Goal: Transaction & Acquisition: Purchase product/service

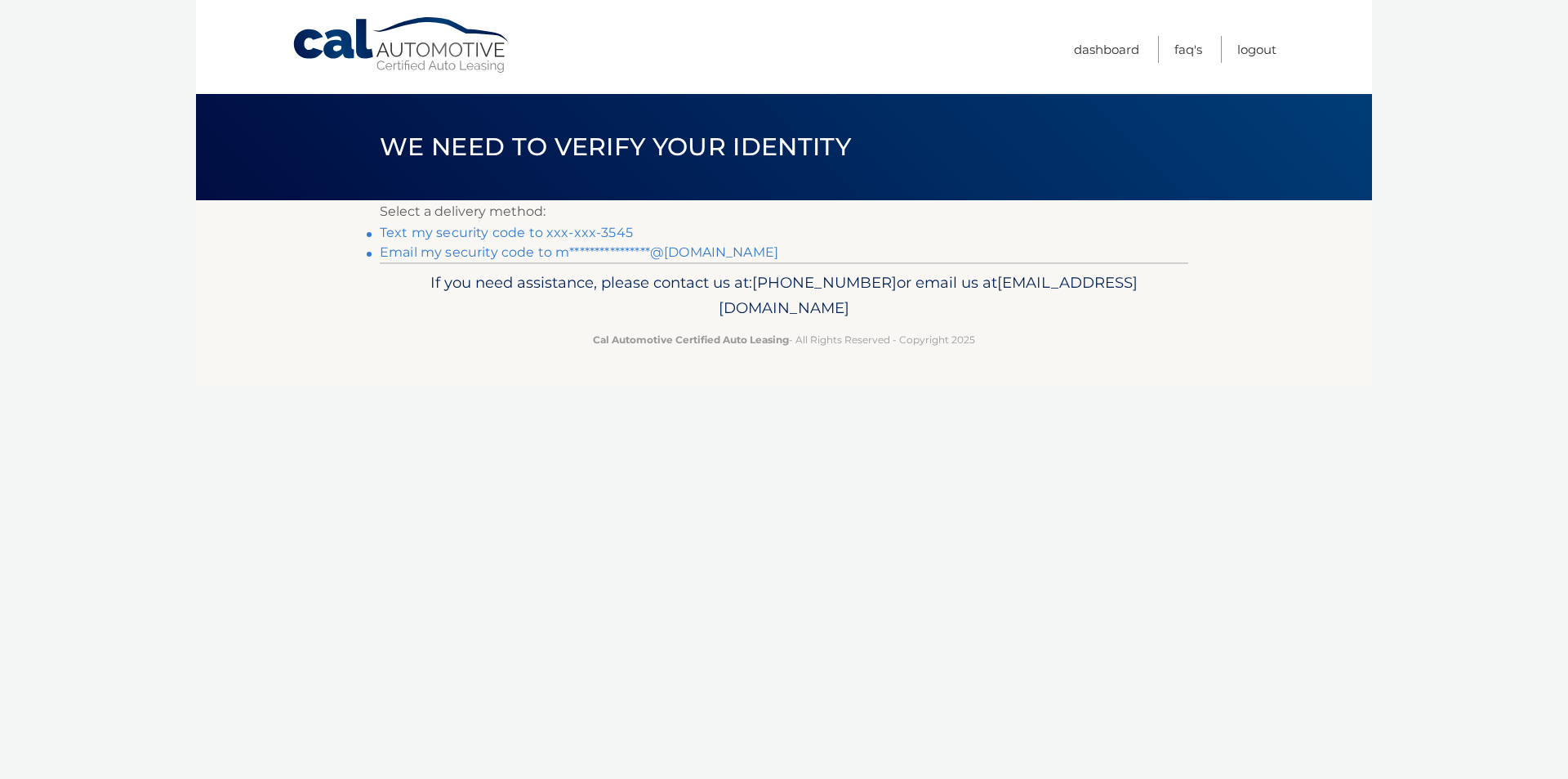
click at [591, 224] on li "Text my security code to xxx-xxx-3545" at bounding box center [784, 232] width 808 height 20
click at [587, 232] on link "Text my security code to xxx-xxx-3545" at bounding box center [506, 232] width 253 height 16
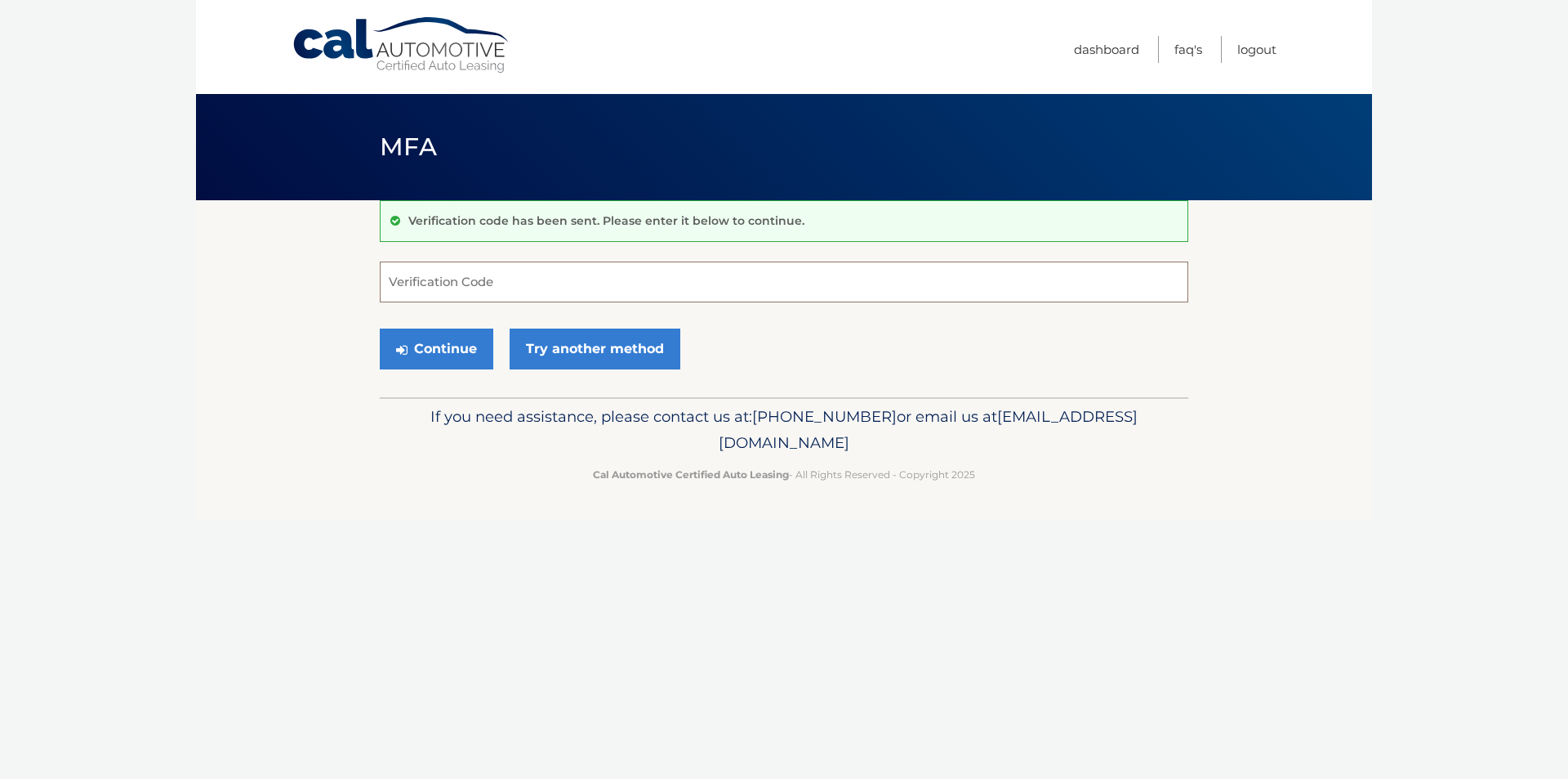
click at [847, 285] on input "Verification Code" at bounding box center [784, 281] width 808 height 41
type input "015190"
click at [380, 328] on button "Continue" at bounding box center [437, 348] width 113 height 41
click at [383, 352] on button "Continue" at bounding box center [437, 348] width 113 height 41
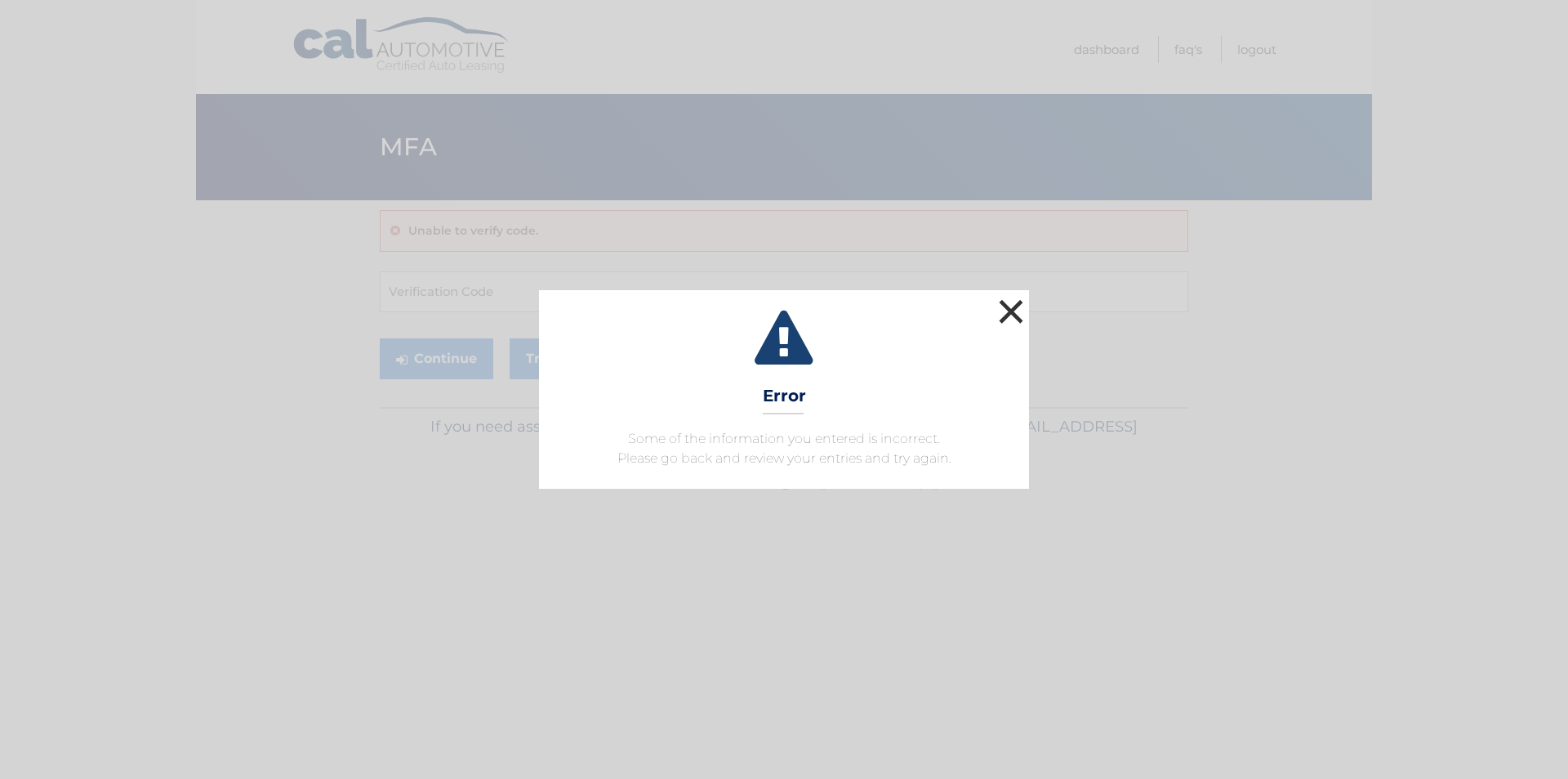
click at [1017, 300] on button "×" at bounding box center [1011, 312] width 33 height 33
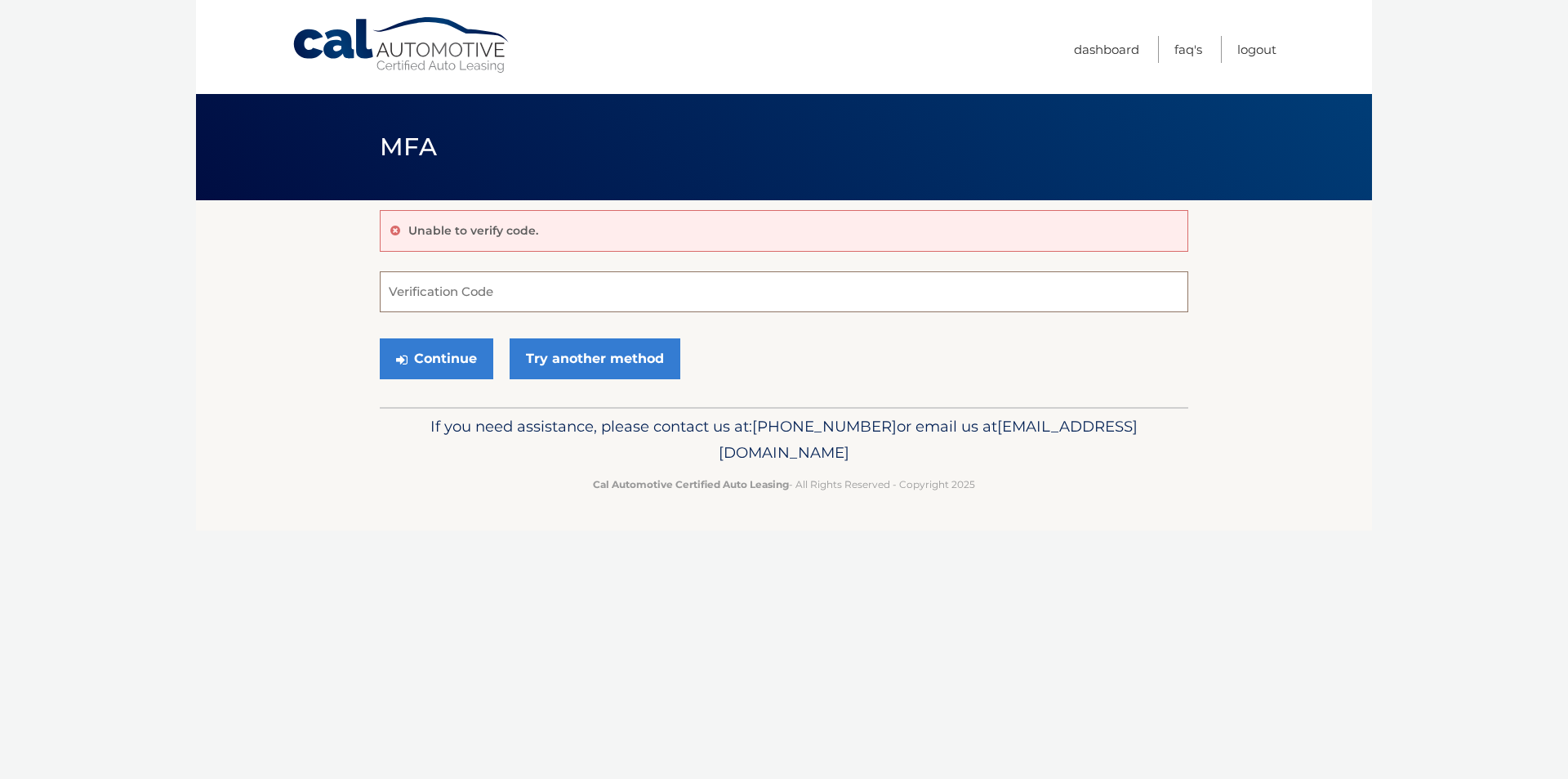
click at [721, 273] on input "Verification Code" at bounding box center [784, 292] width 808 height 41
type input "1"
type input "015190"
click at [426, 368] on button "Continue" at bounding box center [437, 359] width 113 height 41
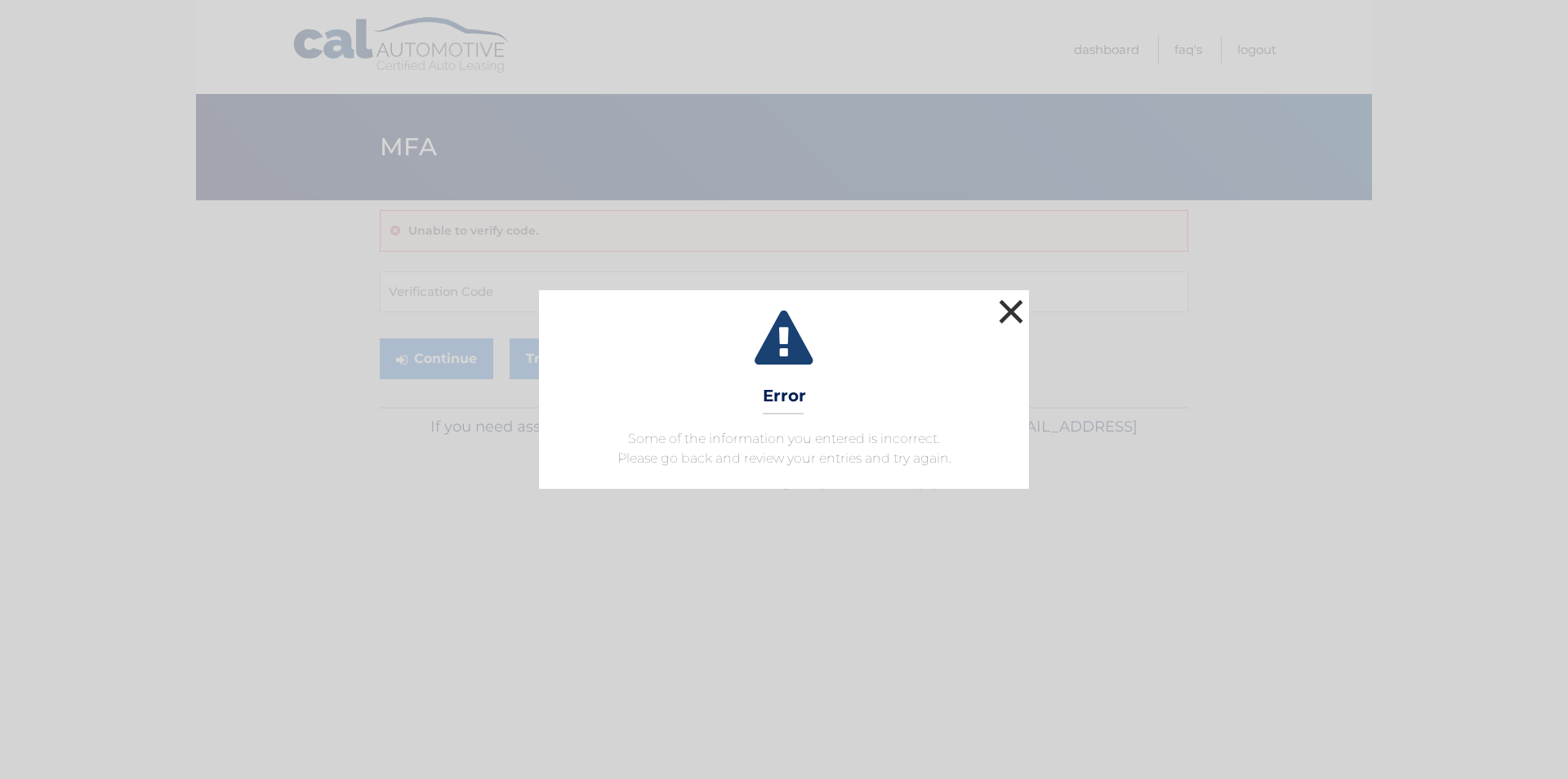
click at [1020, 307] on button "×" at bounding box center [1011, 312] width 33 height 33
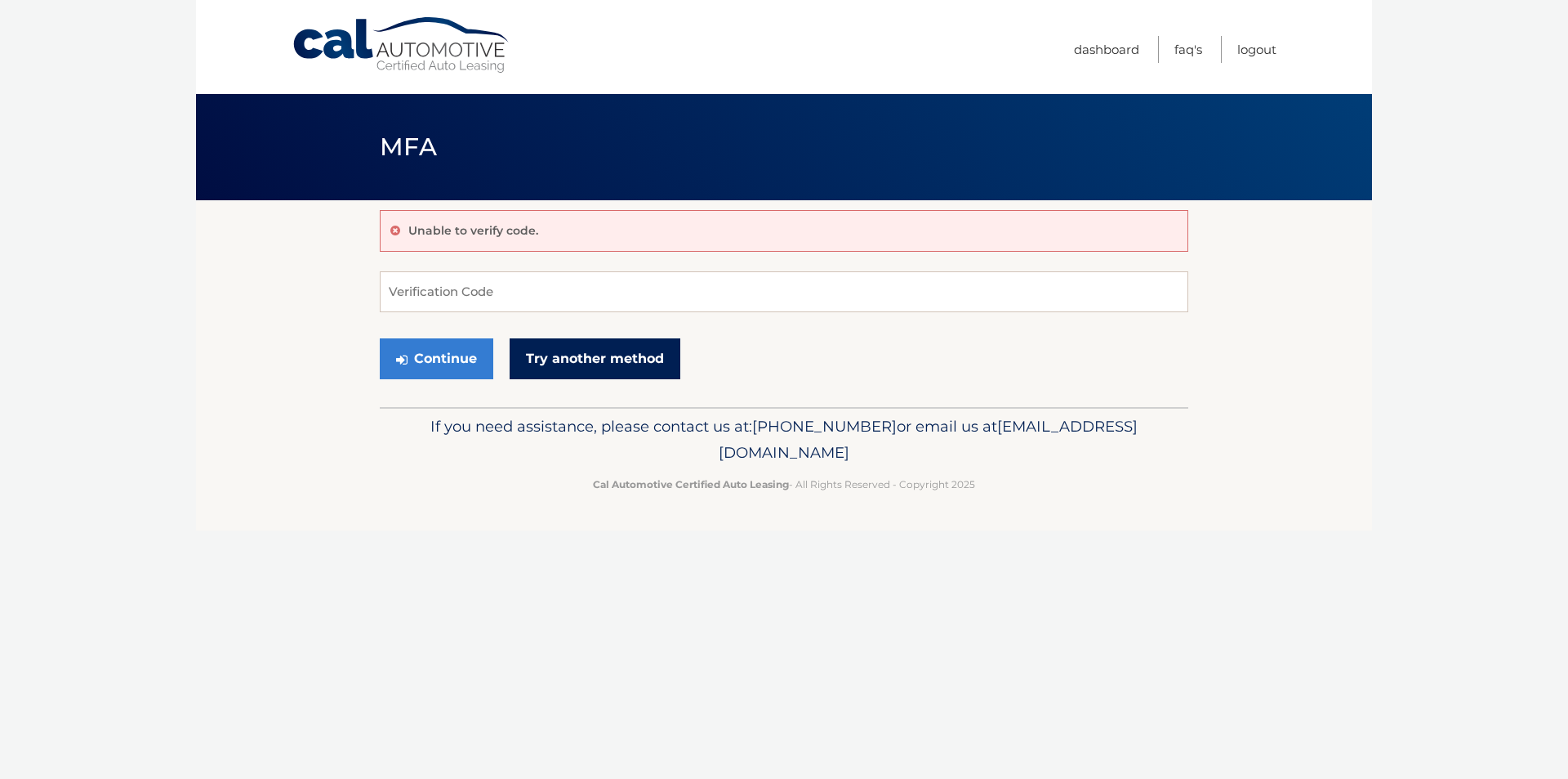
click at [613, 353] on link "Try another method" at bounding box center [595, 359] width 171 height 41
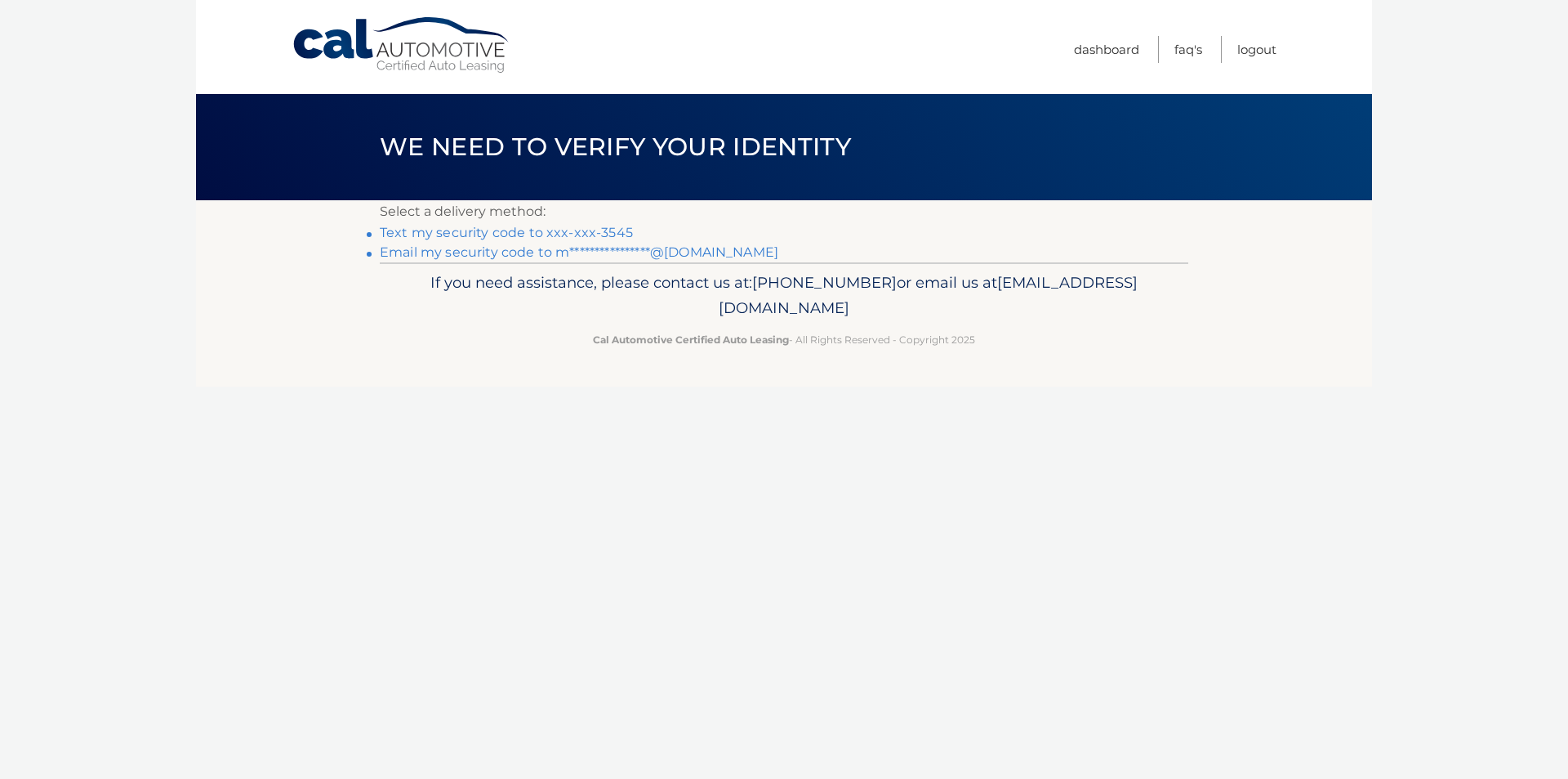
click at [597, 232] on link "Text my security code to xxx-xxx-3545" at bounding box center [506, 232] width 253 height 16
click at [606, 252] on link "**********" at bounding box center [580, 252] width 399 height 16
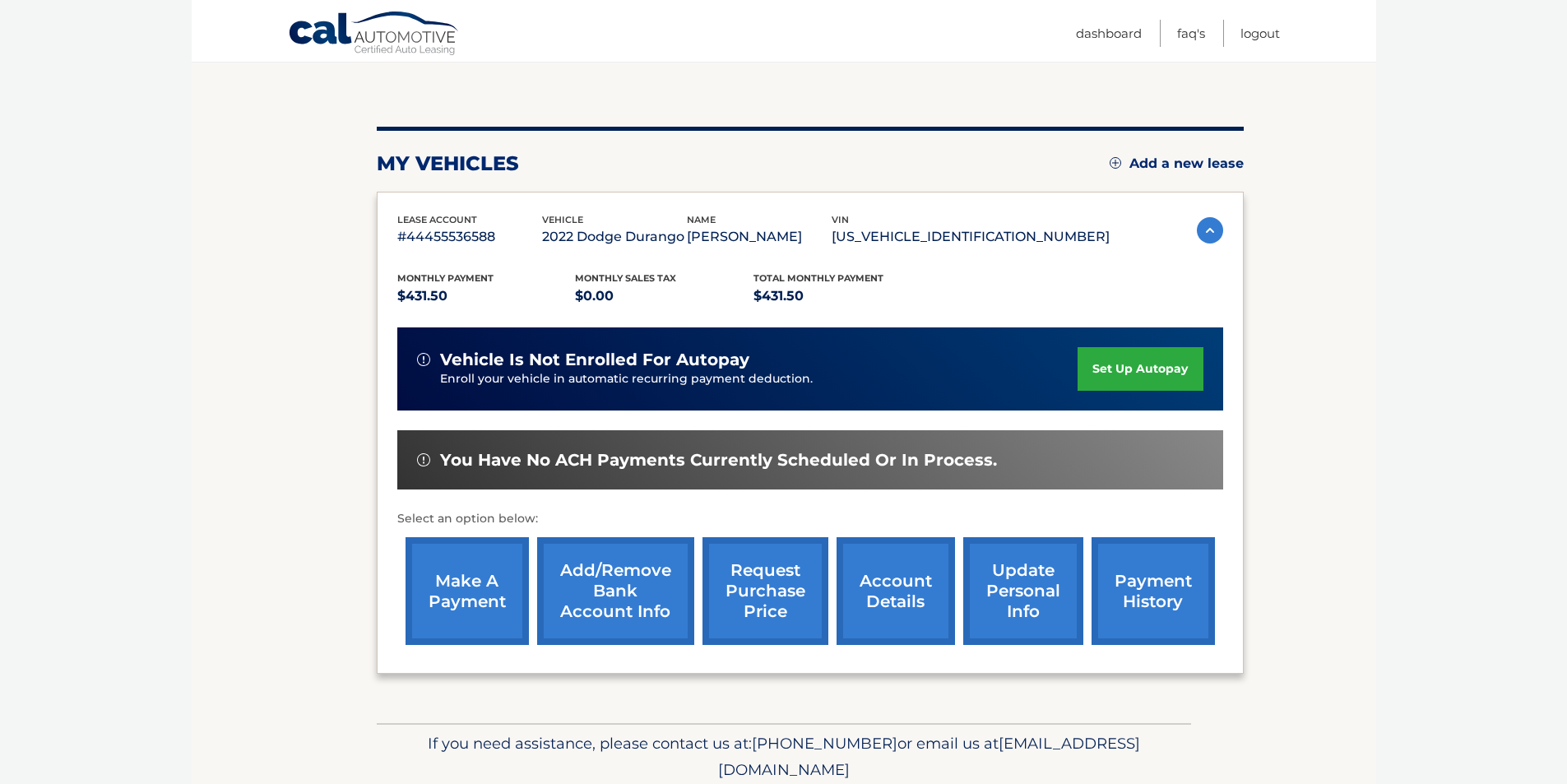
scroll to position [165, 0]
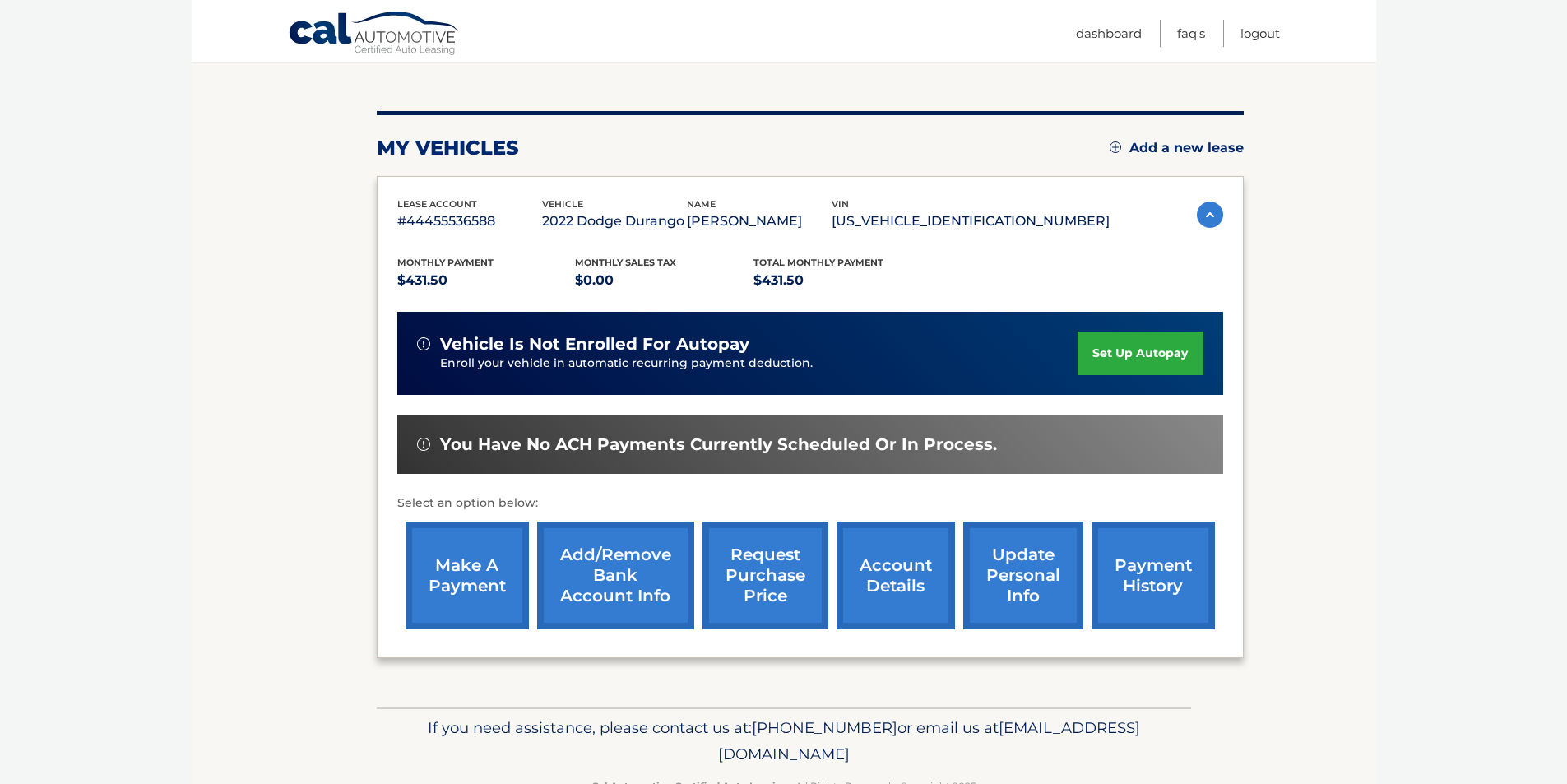
click at [477, 592] on link "make a payment" at bounding box center [467, 575] width 124 height 108
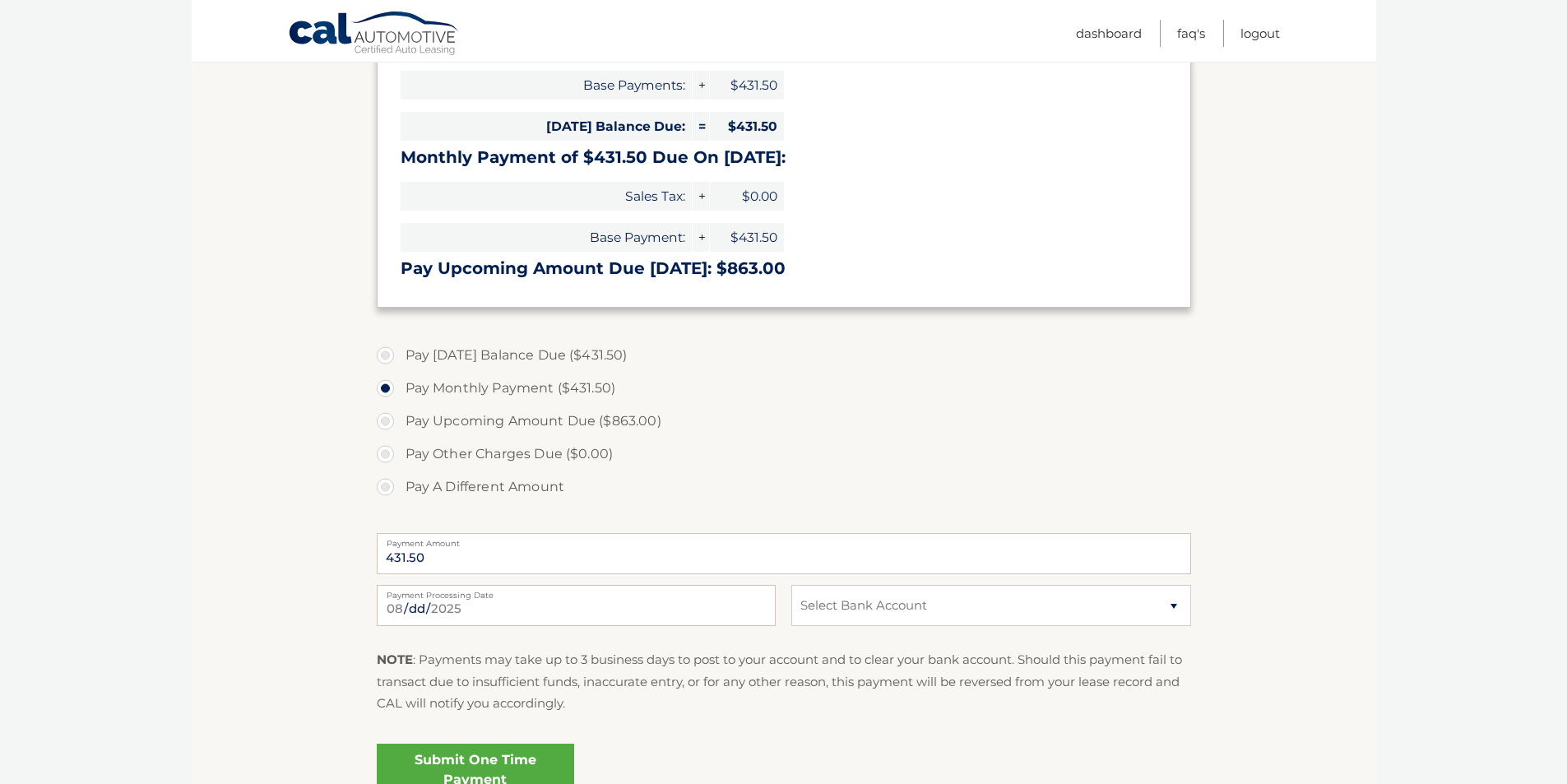
scroll to position [329, 0]
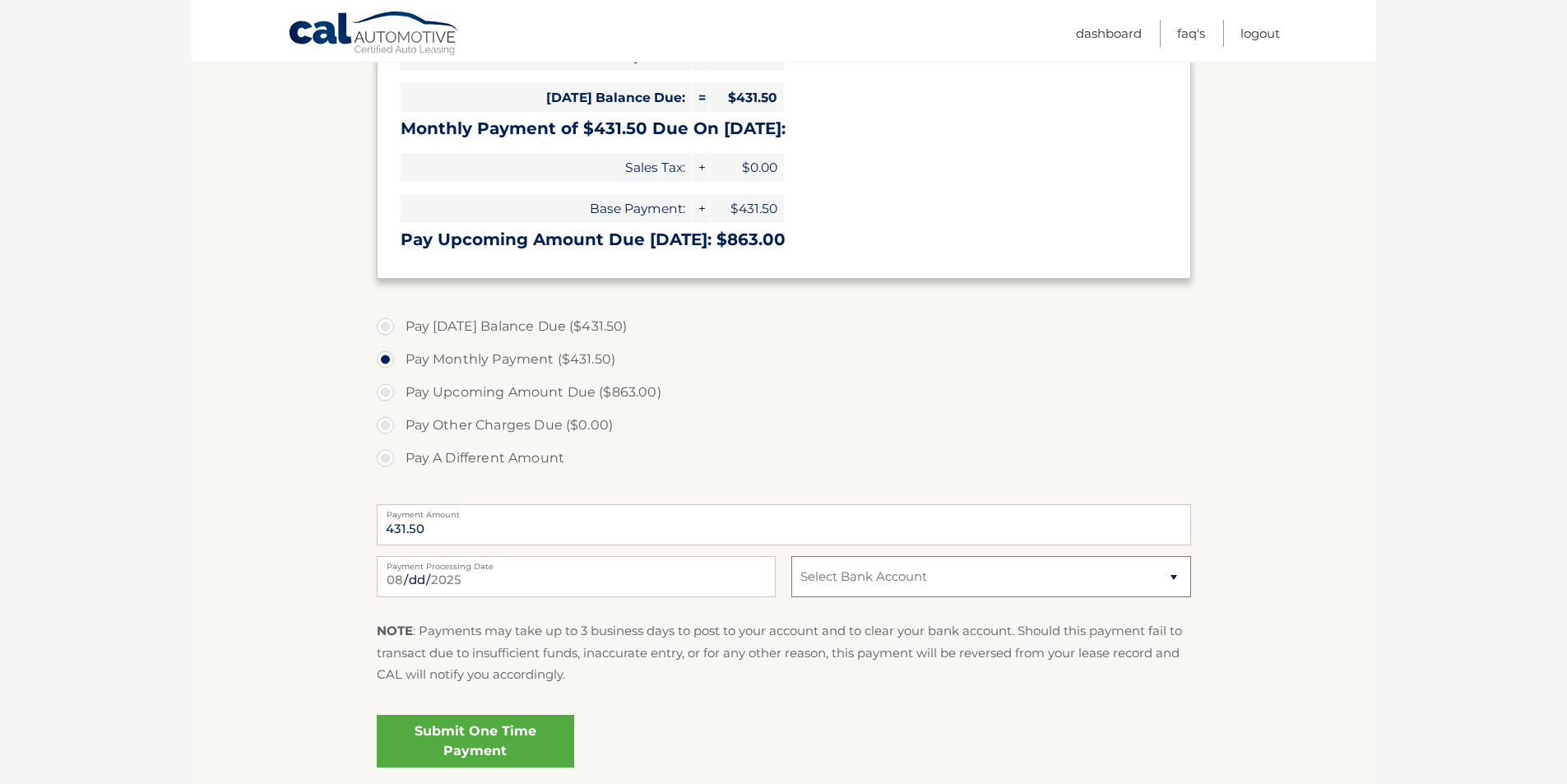
click at [951, 582] on select "Select Bank Account Checking [PERSON_NAME] FARGO BANK *****9555 Checking SANTAN…" at bounding box center [990, 576] width 399 height 41
select select "NjdiODRlNzYtMzhkMy00OWJlLThiMTEtMmZhYWRhNjMwMTg1"
click at [791, 556] on select "Select Bank Account Checking [PERSON_NAME] FARGO BANK *****9555 Checking SANTAN…" at bounding box center [990, 576] width 399 height 41
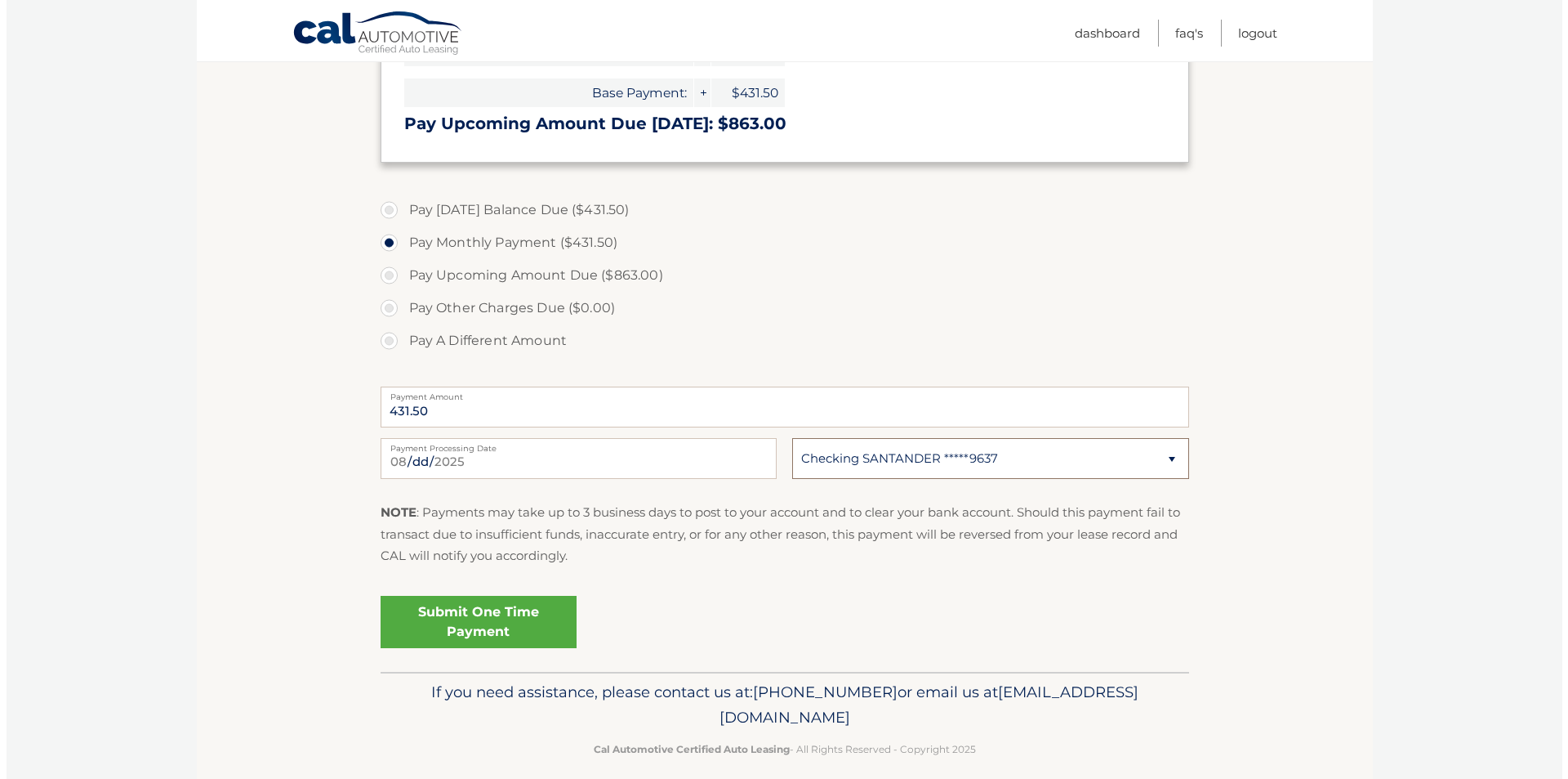
scroll to position [459, 0]
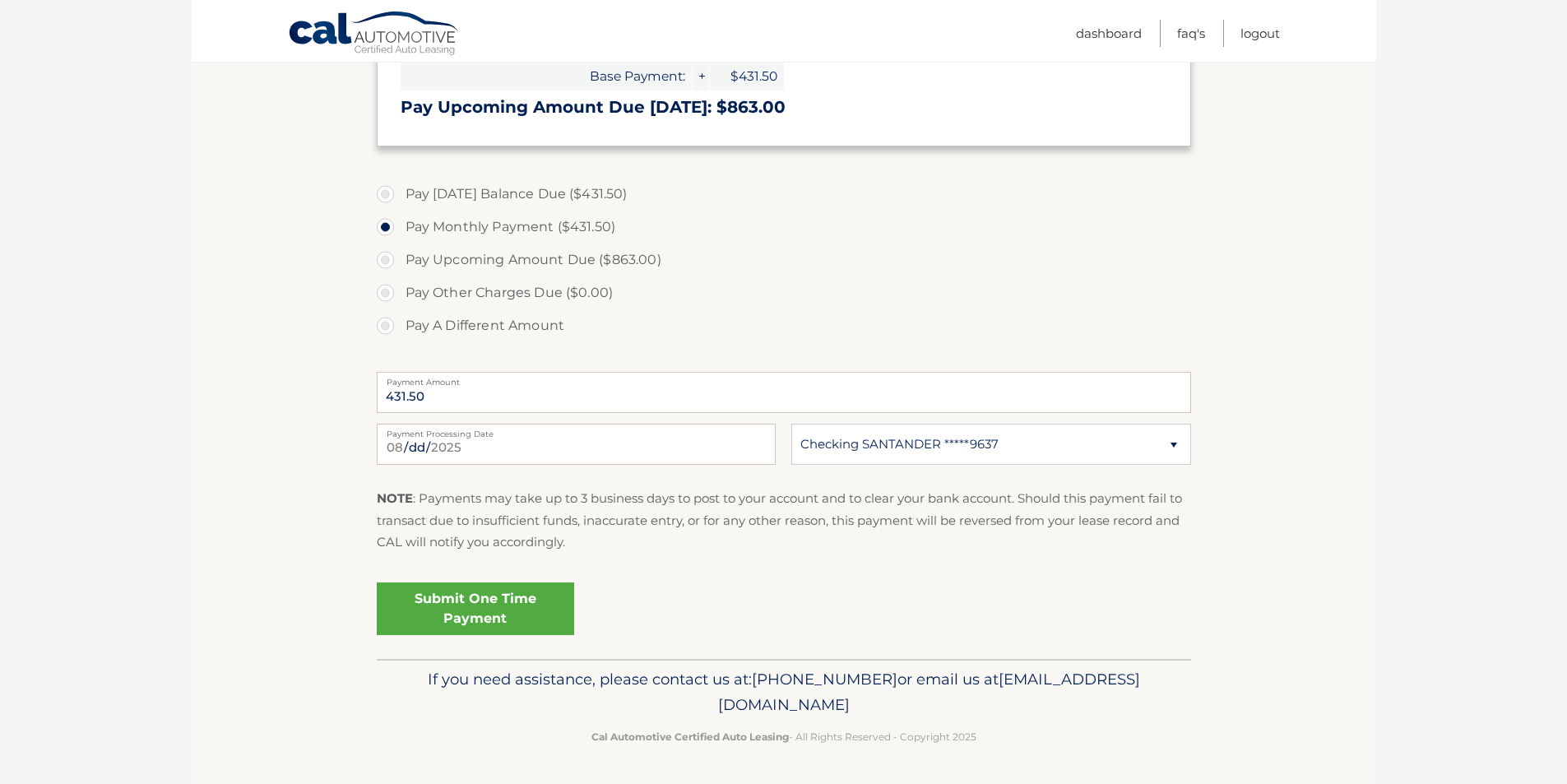
click at [508, 625] on link "Submit One Time Payment" at bounding box center [475, 609] width 197 height 53
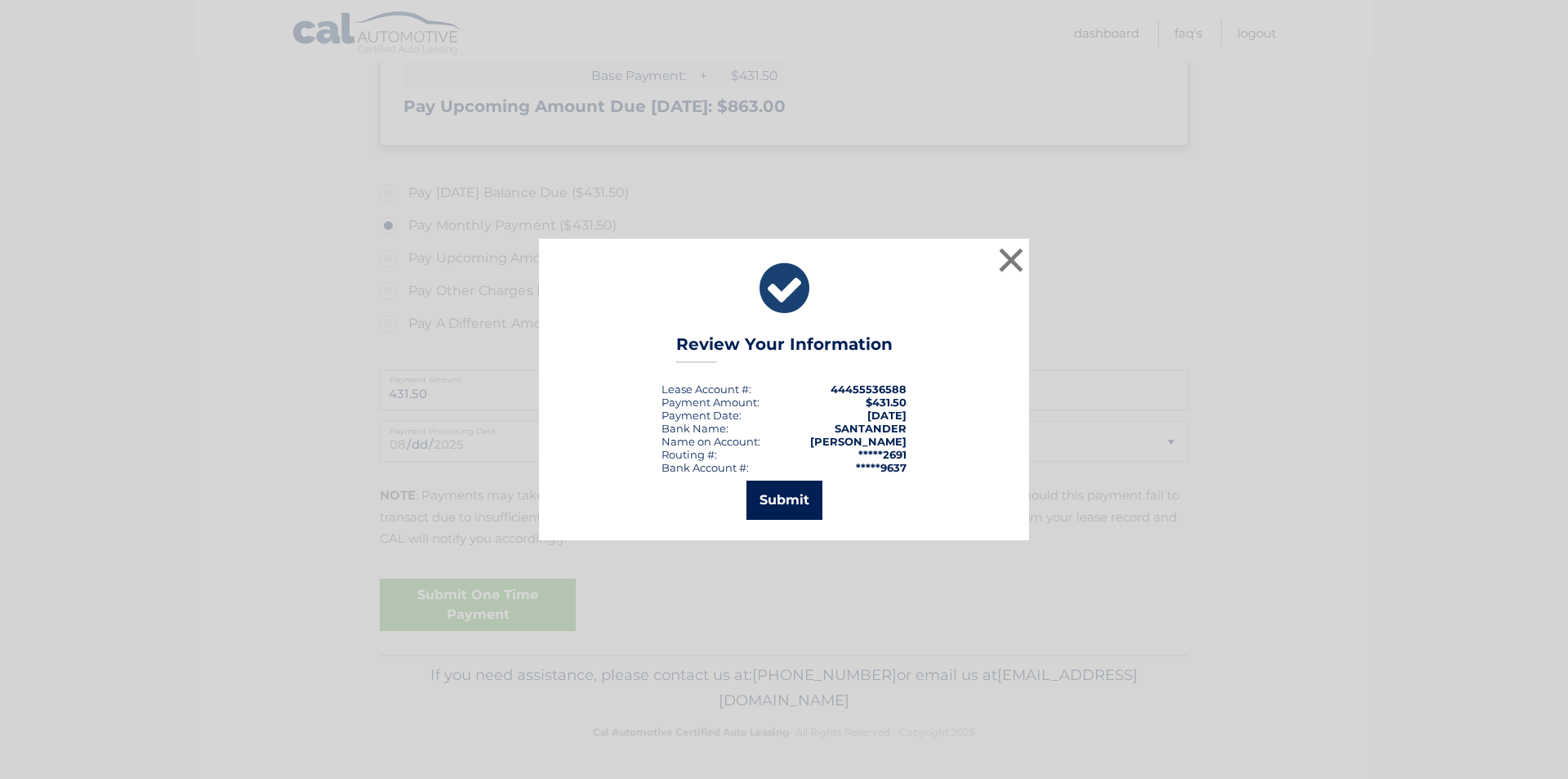
click at [787, 503] on button "Submit" at bounding box center [784, 500] width 76 height 39
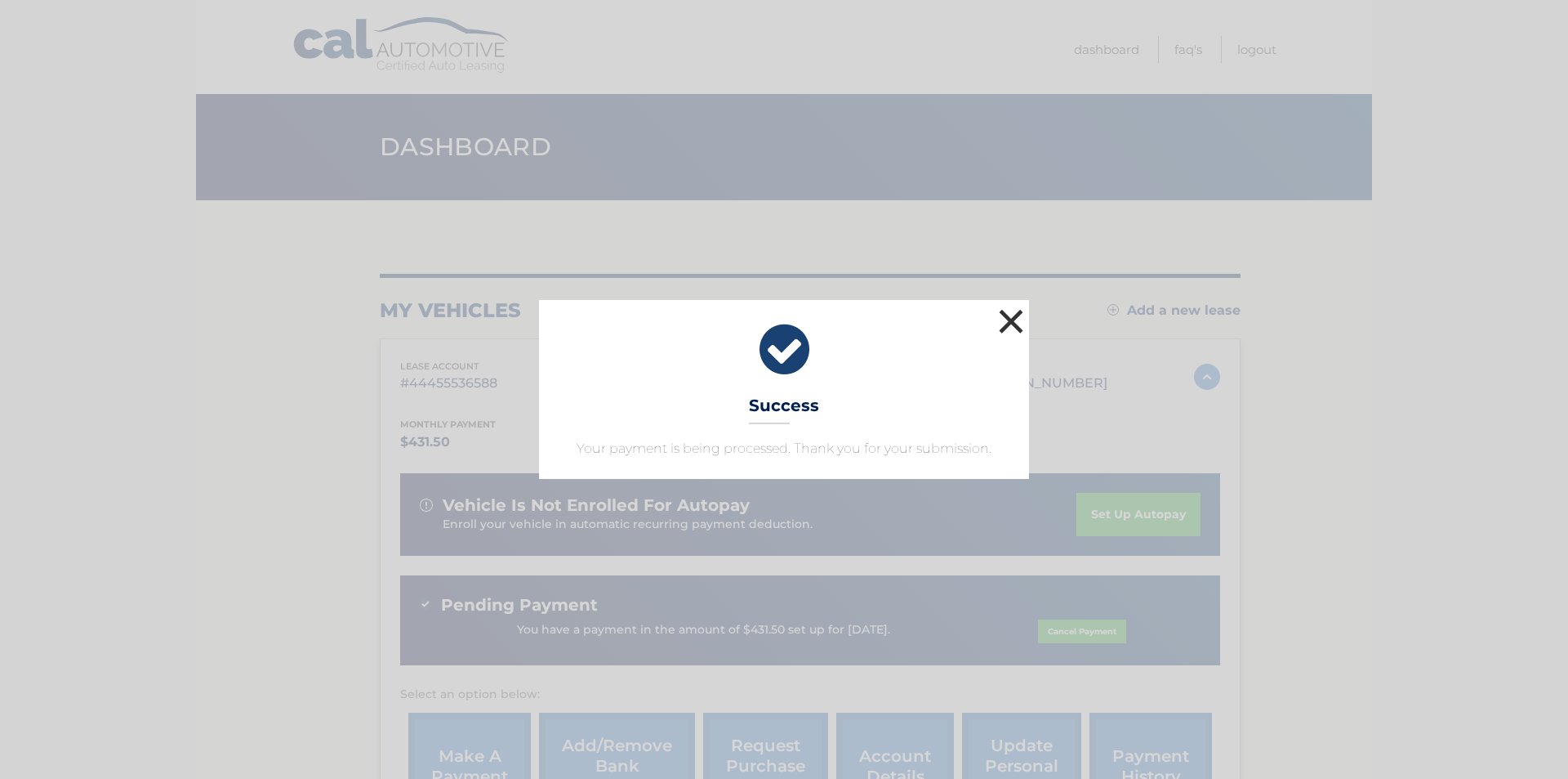
click at [1010, 313] on button "×" at bounding box center [1011, 321] width 33 height 33
